Goal: Information Seeking & Learning: Learn about a topic

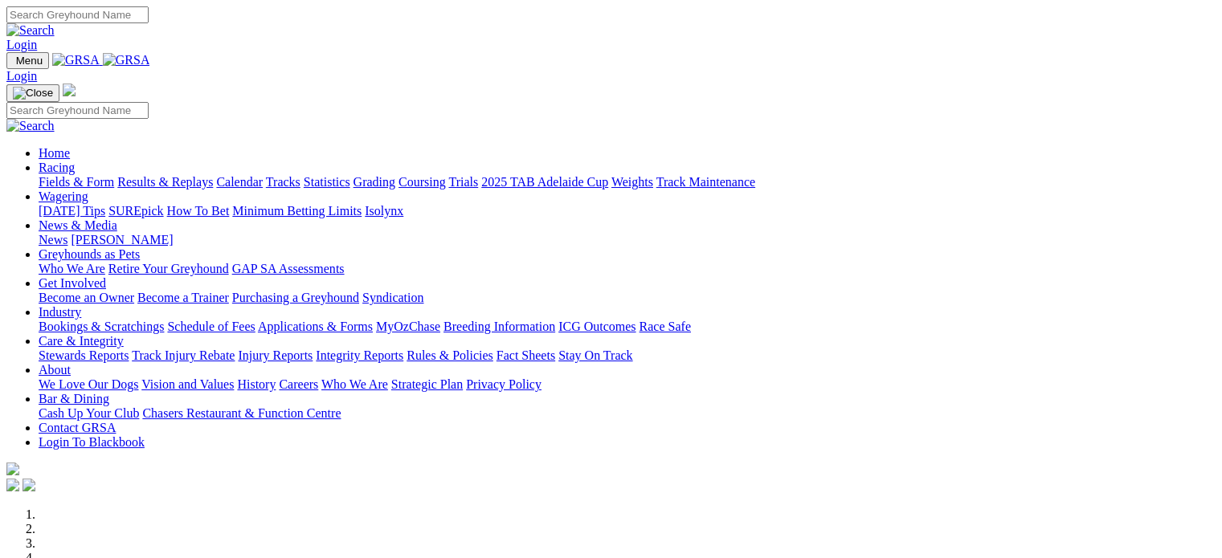
click at [37, 38] on link "Login" at bounding box center [21, 45] width 31 height 14
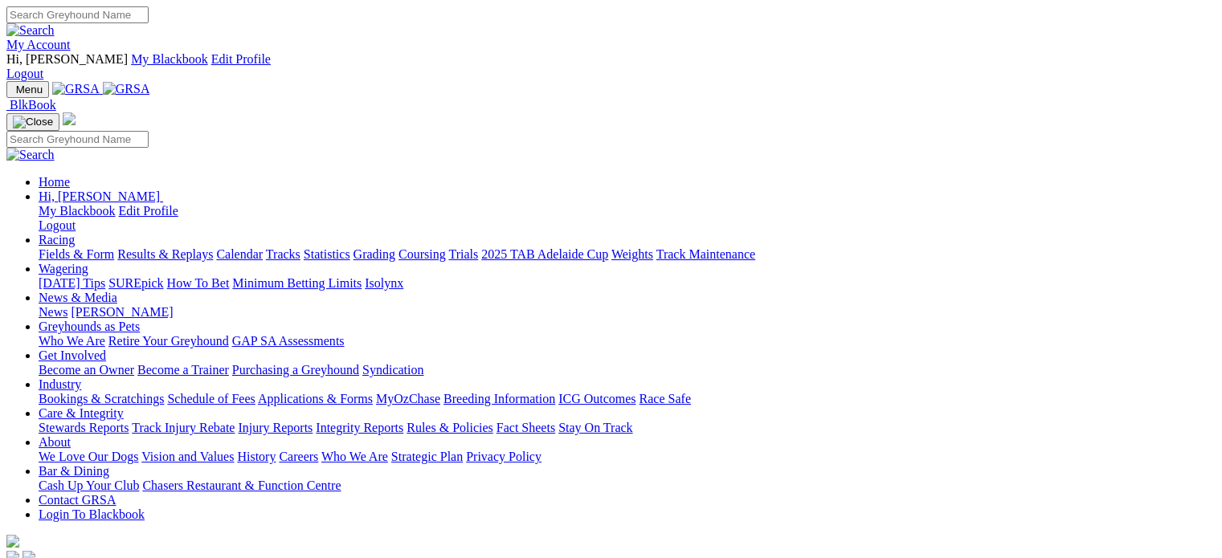
click at [124, 406] on link "Care & Integrity" at bounding box center [81, 413] width 85 height 14
click at [403, 421] on link "Integrity Reports" at bounding box center [360, 428] width 88 height 14
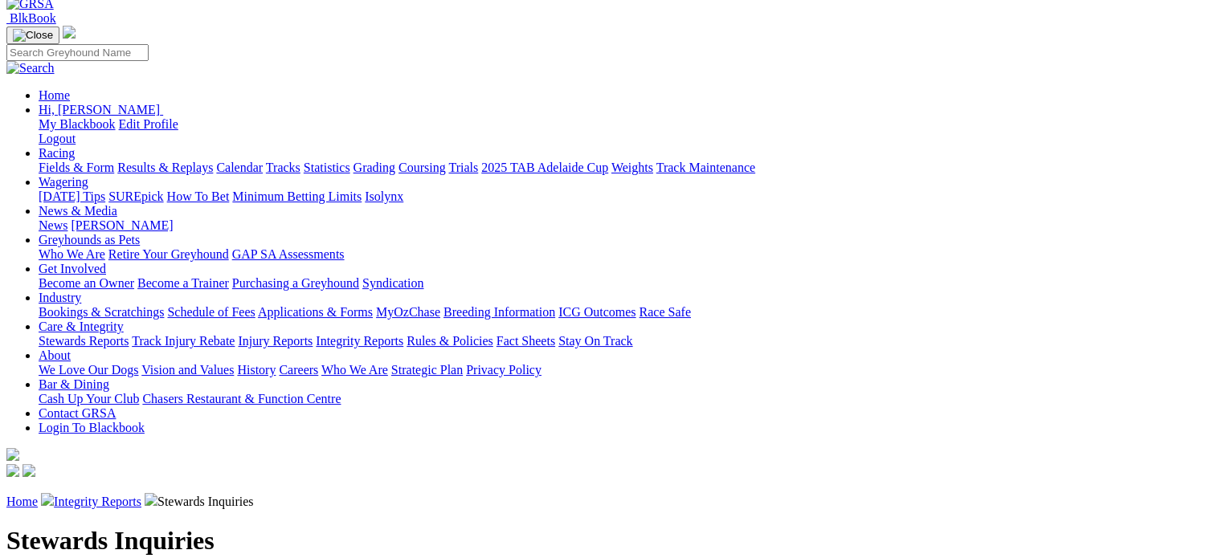
scroll to position [161, 0]
